Goal: Task Accomplishment & Management: Manage account settings

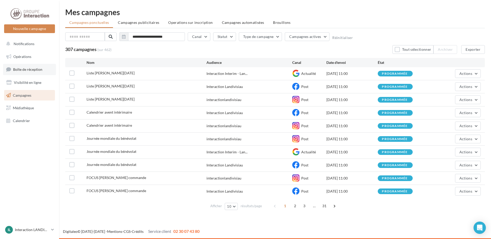
click at [24, 73] on link "Boîte de réception" at bounding box center [29, 69] width 53 height 11
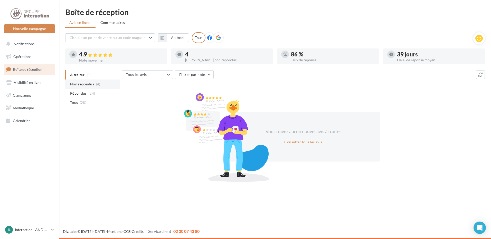
click at [87, 83] on span "Non répondus" at bounding box center [82, 84] width 24 height 5
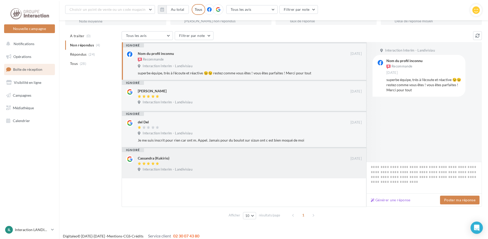
scroll to position [17, 0]
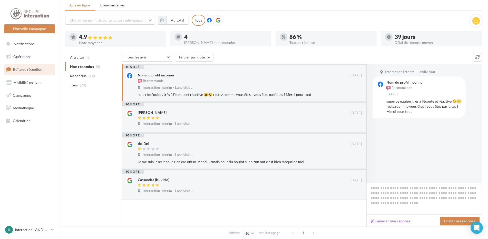
click at [218, 23] on div at bounding box center [218, 20] width 11 height 11
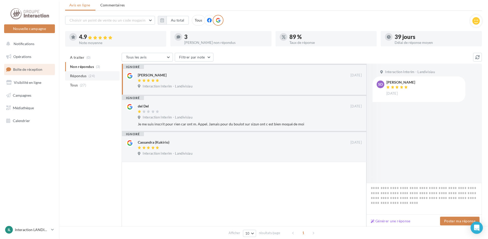
click at [84, 77] on span "Répondus" at bounding box center [78, 75] width 17 height 5
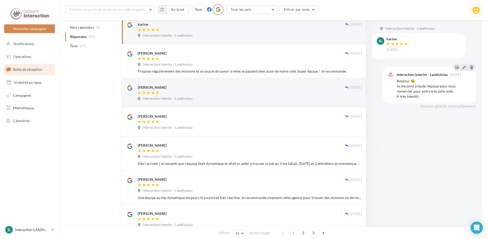
scroll to position [0, 0]
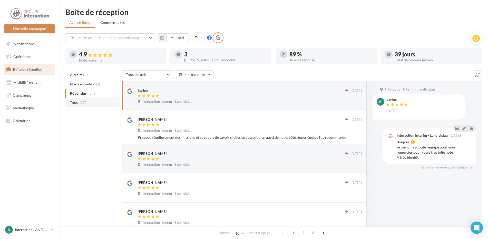
click at [83, 105] on li "Tous (27)" at bounding box center [92, 102] width 54 height 9
click at [83, 74] on span "A traiter" at bounding box center [77, 74] width 14 height 5
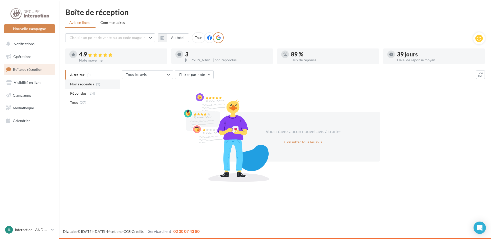
click at [98, 85] on span "(3)" at bounding box center [98, 84] width 4 height 4
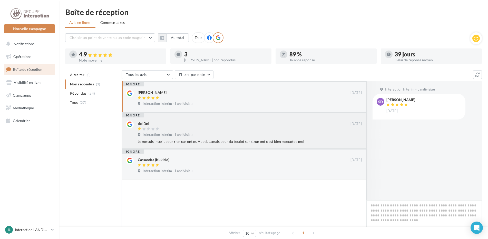
click at [214, 127] on div at bounding box center [244, 129] width 213 height 4
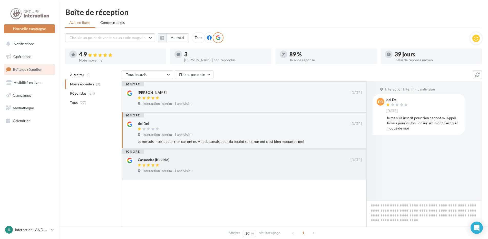
click at [165, 169] on span "Interaction Interim - Landivisiau" at bounding box center [168, 171] width 50 height 5
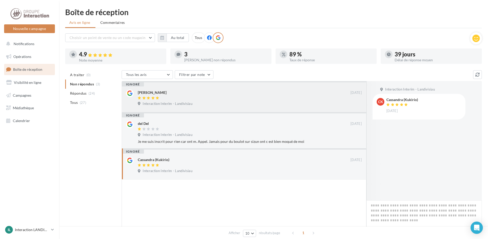
click at [246, 104] on div "Interaction Interim - Landivisiau" at bounding box center [250, 105] width 224 height 6
click at [236, 136] on div "Interaction Interim - Landivisiau" at bounding box center [250, 136] width 224 height 6
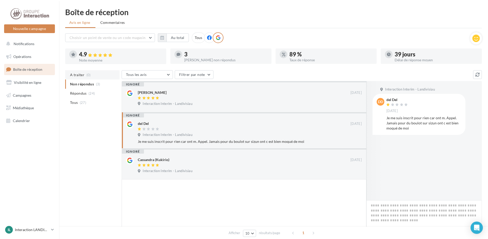
click at [90, 79] on li "A traiter (0)" at bounding box center [92, 74] width 54 height 9
